Goal: Check status

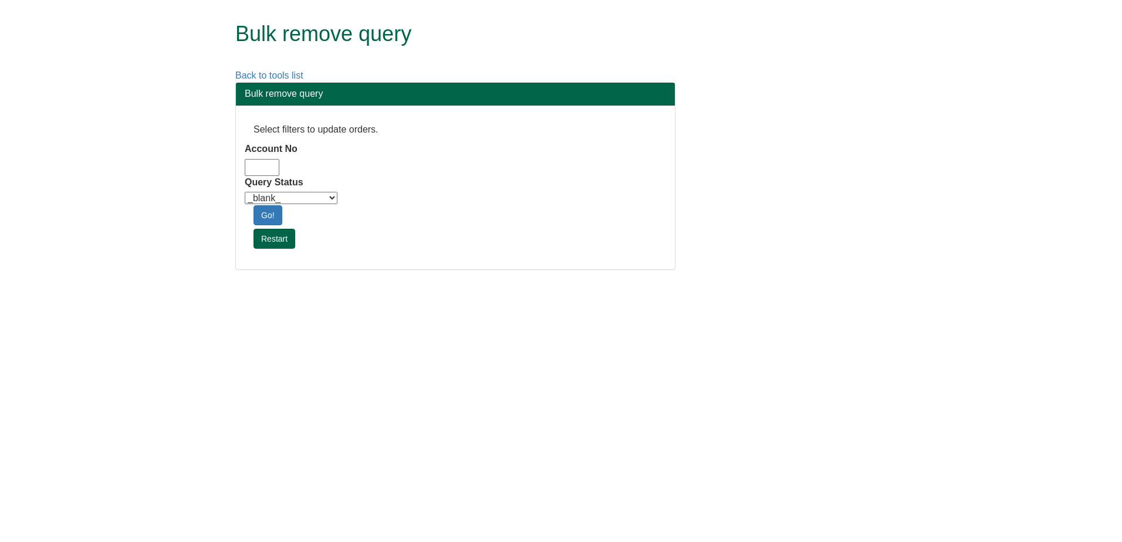
click at [304, 192] on select "_blank_ Customer Credit_Control Purchasing Internal Other Address High_Value Co…" at bounding box center [291, 198] width 93 height 12
select select "Automation_Check"
click at [245, 192] on select "_blank_ Customer Credit_Control Purchasing Internal Other Address High_Value Co…" at bounding box center [291, 198] width 93 height 12
click at [266, 176] on label "Query Status" at bounding box center [274, 182] width 59 height 13
click at [266, 192] on select "_blank_ Customer Credit_Control Purchasing Internal Other Address High_Value Co…" at bounding box center [291, 198] width 93 height 12
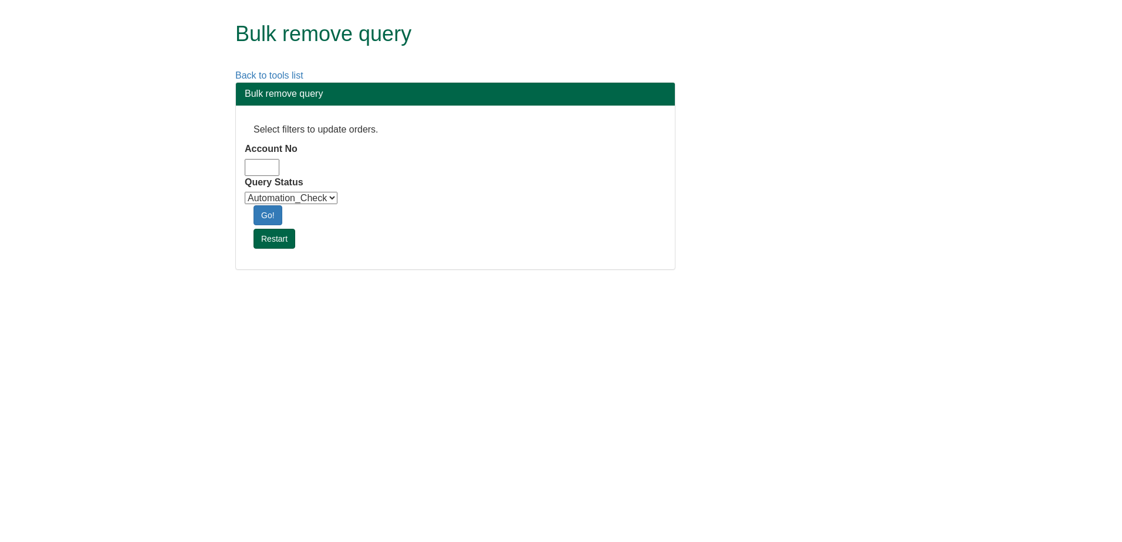
click at [269, 163] on input "Account No" at bounding box center [262, 167] width 35 height 17
type input "adm10"
click at [279, 222] on link "Go!" at bounding box center [267, 215] width 29 height 20
